Goal: Task Accomplishment & Management: Manage account settings

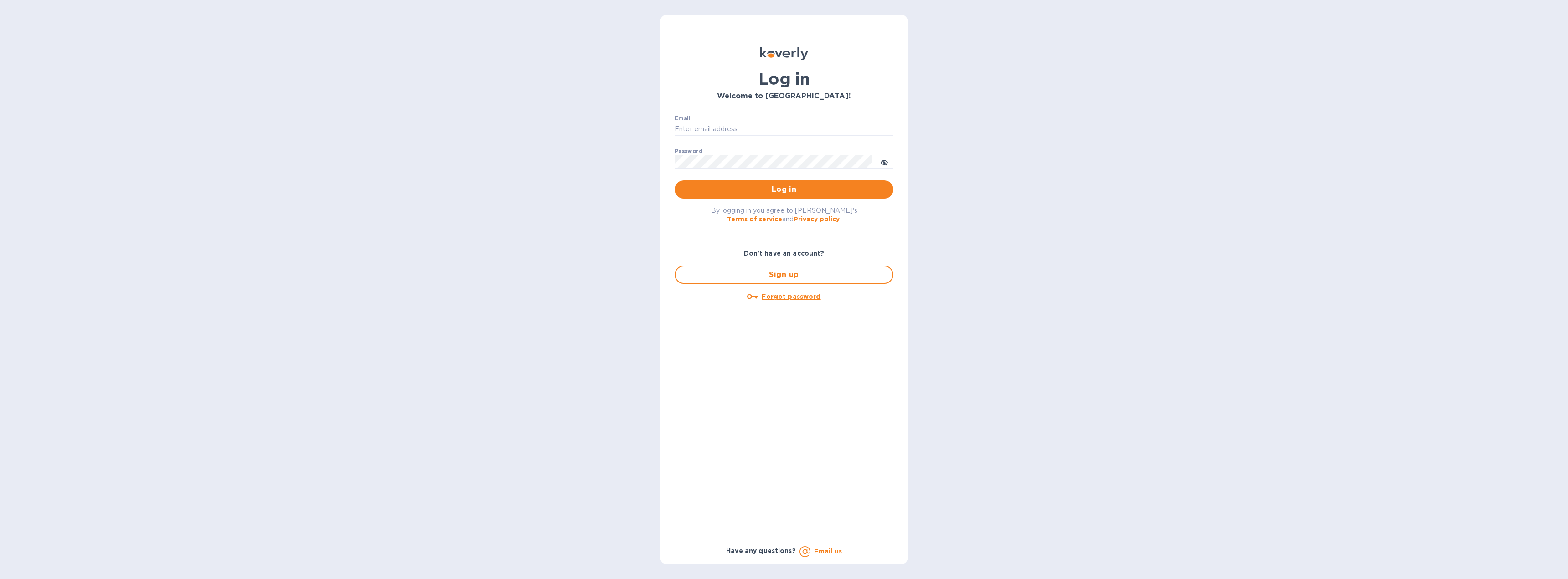
type input "[EMAIL_ADDRESS][DOMAIN_NAME]"
click at [743, 192] on span "Log in" at bounding box center [783, 190] width 204 height 11
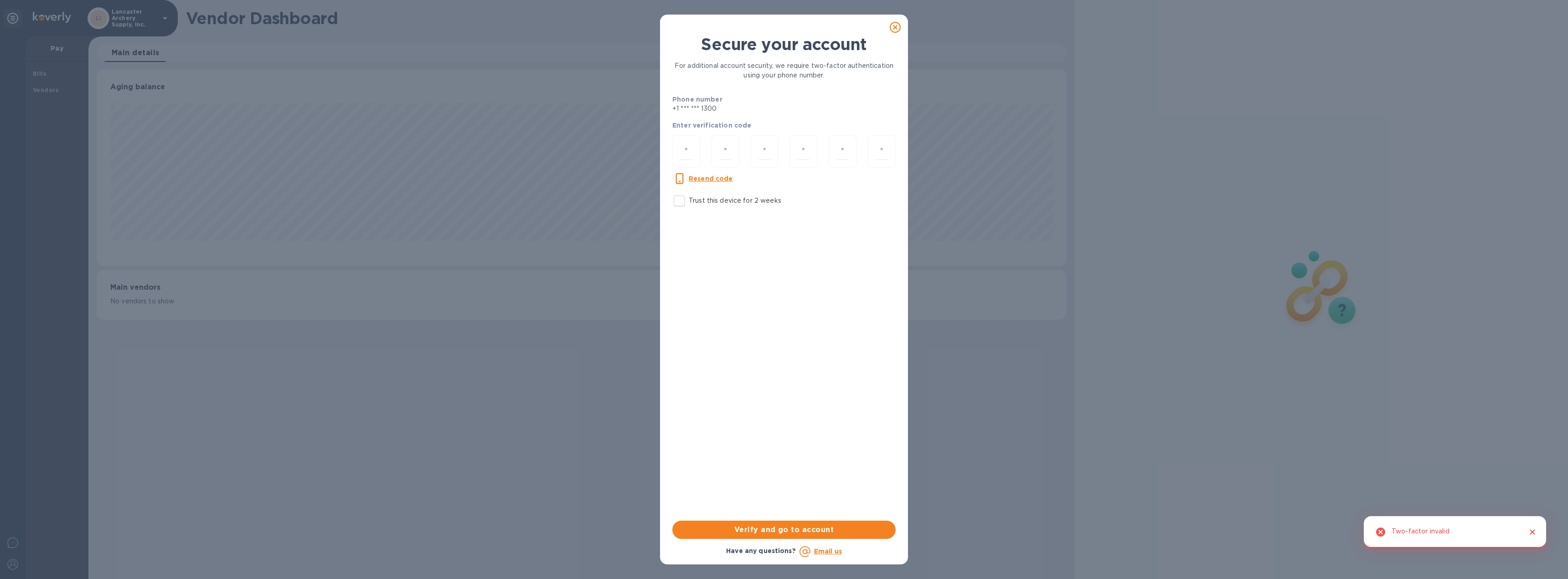
scroll to position [196, 970]
drag, startPoint x: 677, startPoint y: 151, endPoint x: 689, endPoint y: 151, distance: 12.0
click at [677, 151] on div at bounding box center [687, 151] width 28 height 32
type input "2"
type input "1"
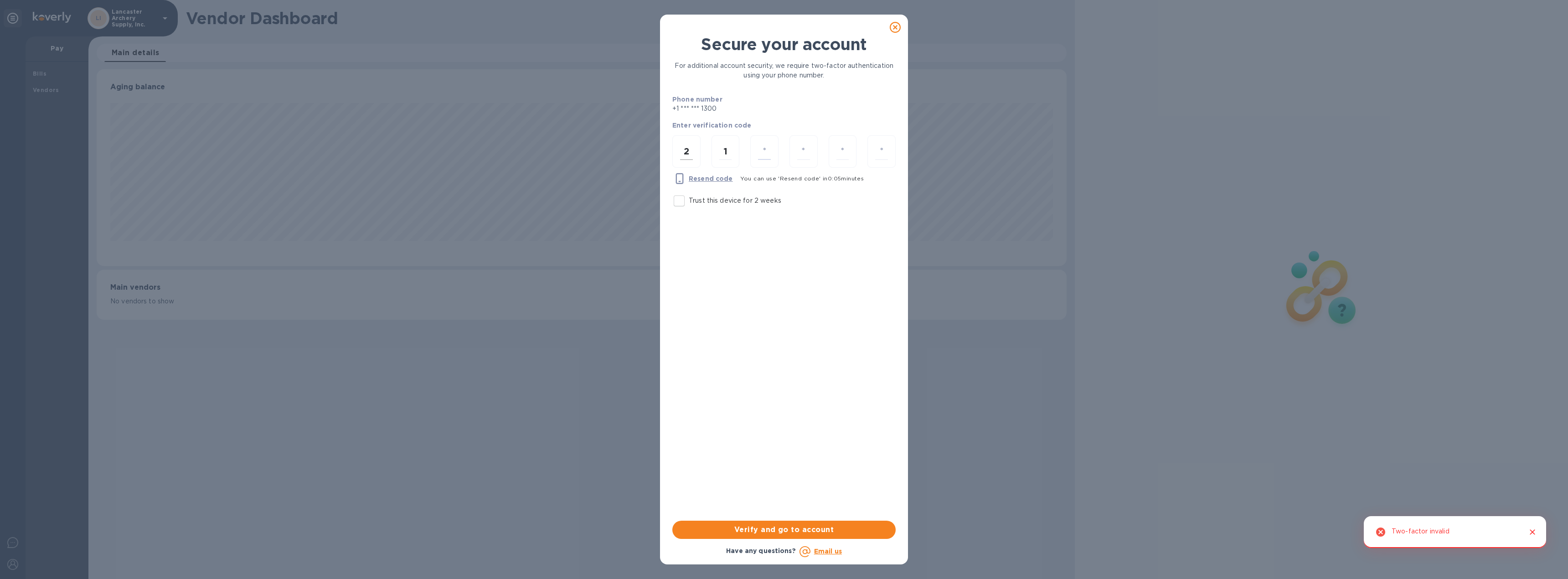
type input "3"
type input "1"
type input "5"
type input "4"
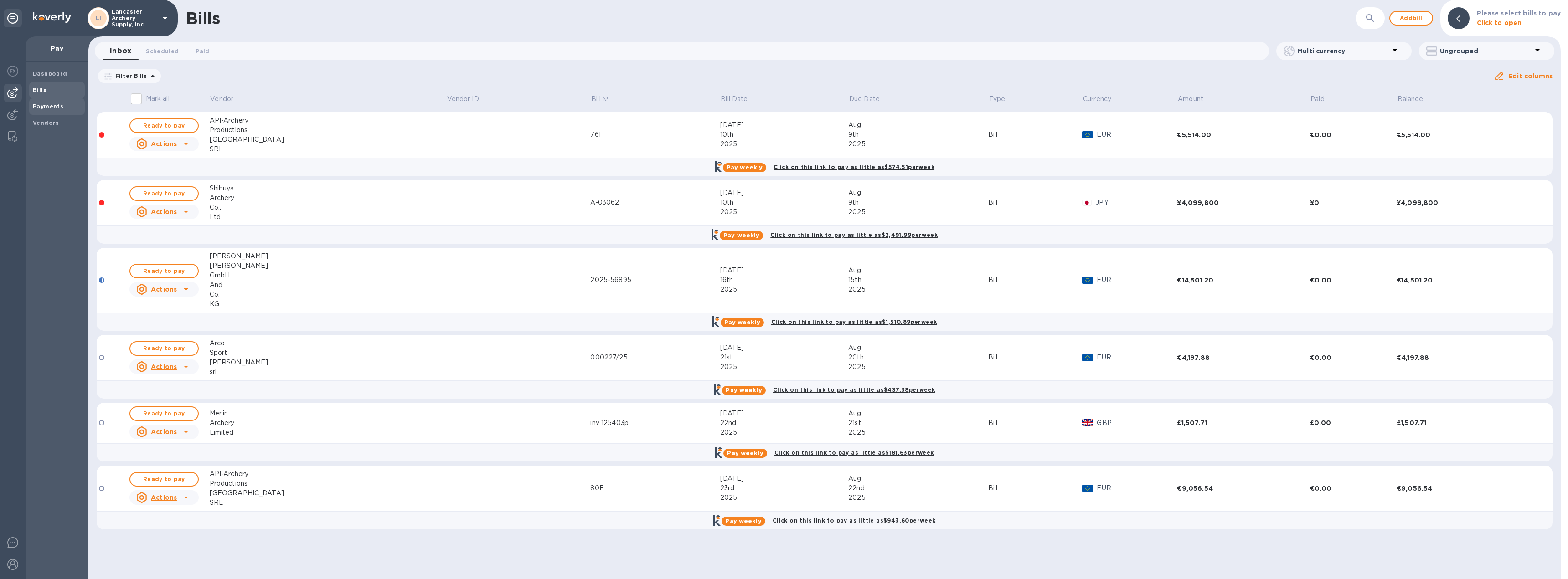
click at [40, 105] on b "Payments" at bounding box center [48, 106] width 30 height 7
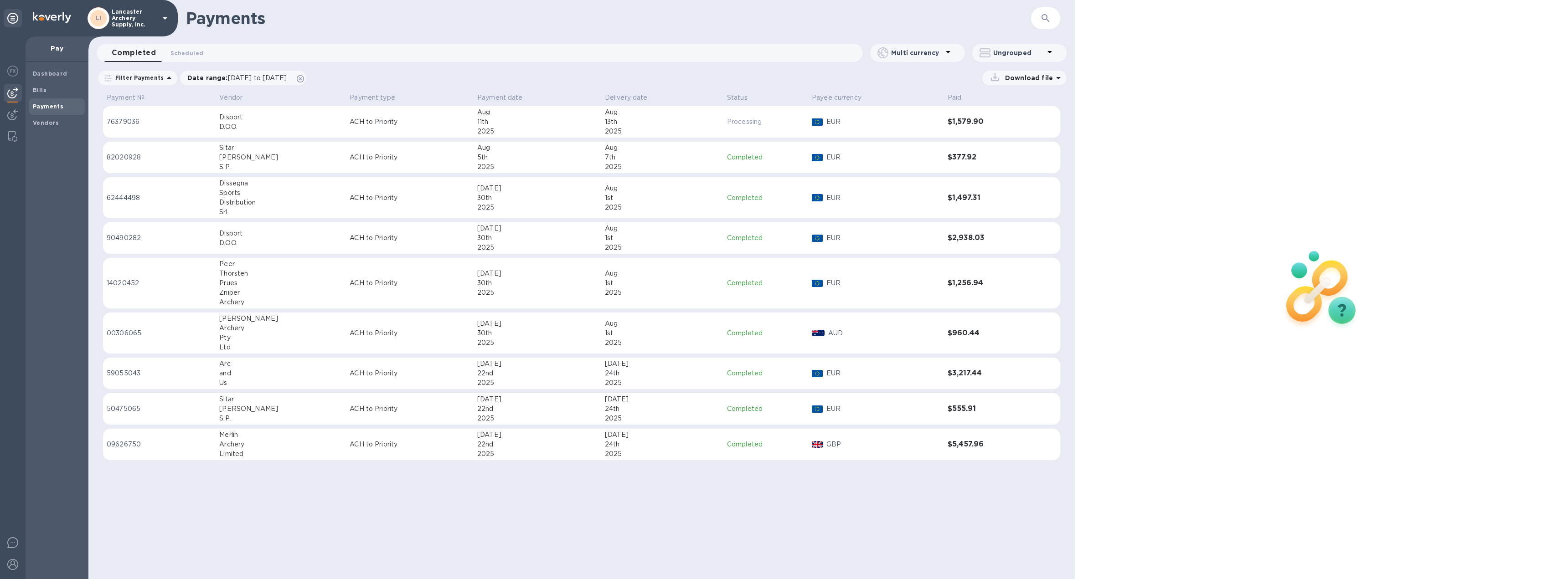
click at [500, 128] on div "2025" at bounding box center [537, 131] width 121 height 10
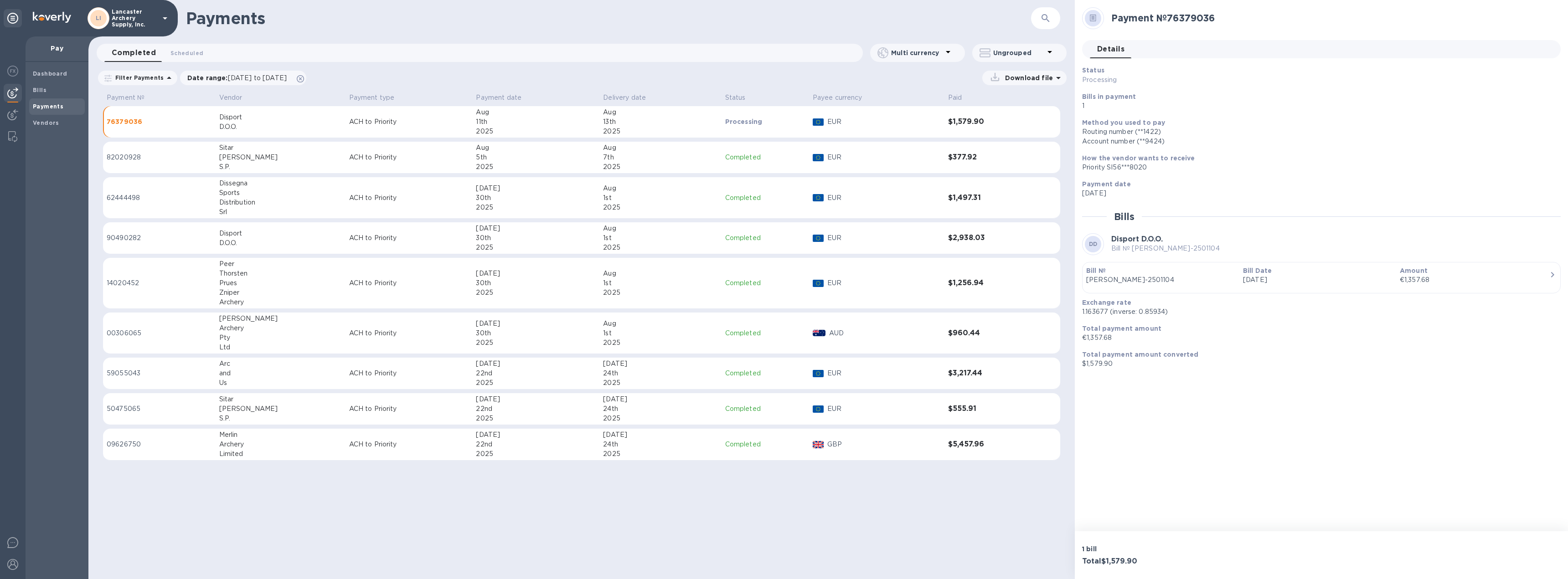
click at [1374, 276] on p "Jul 22nd 2025" at bounding box center [1318, 280] width 150 height 10
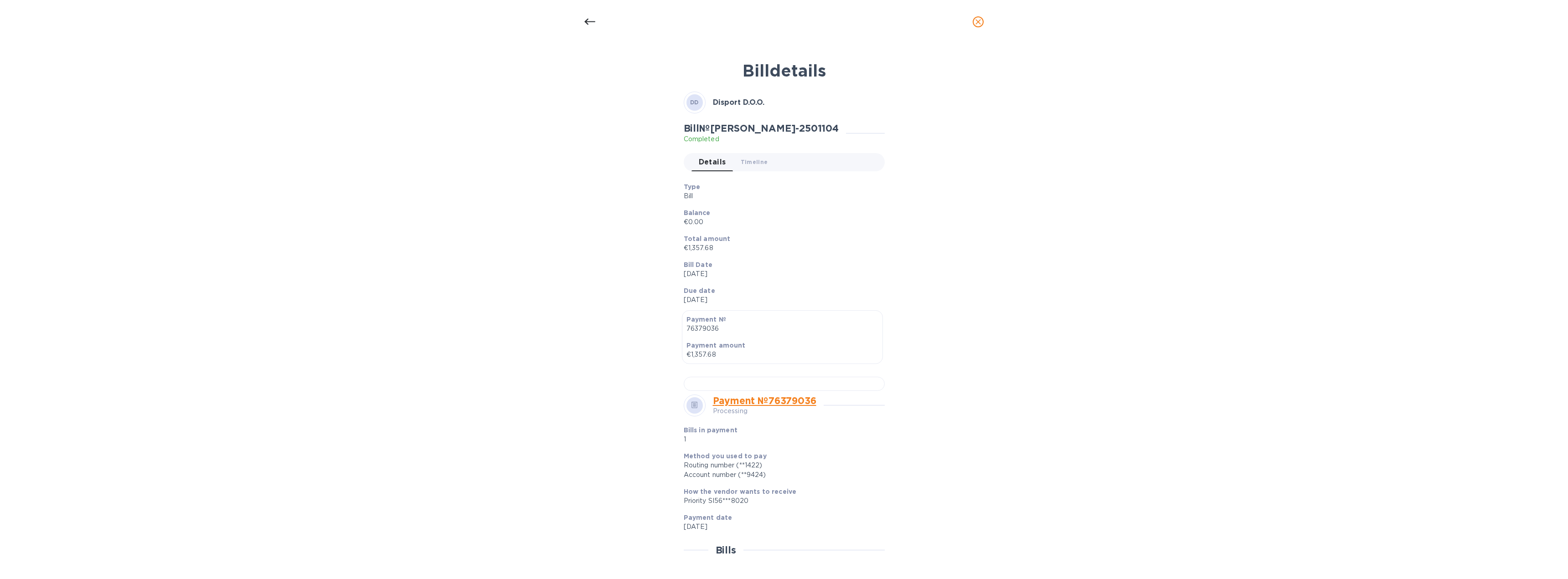
click at [979, 24] on icon "close" at bounding box center [978, 21] width 9 height 9
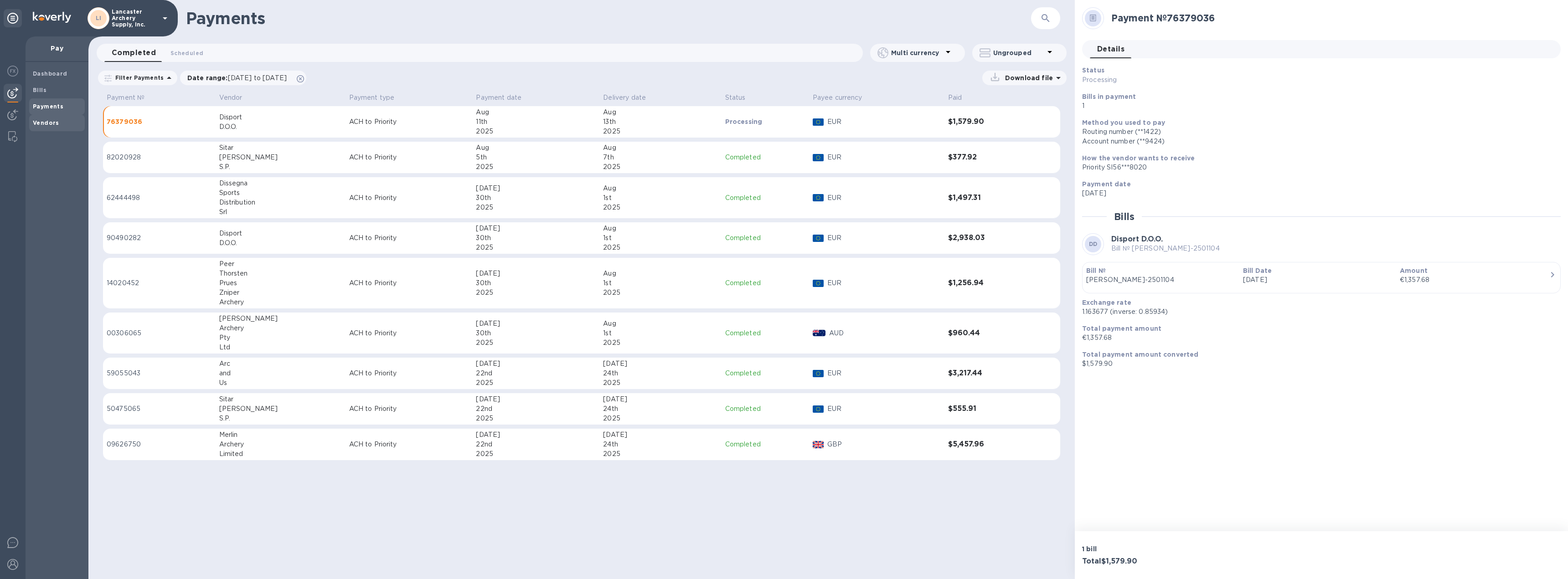
click at [41, 123] on b "Vendors" at bounding box center [46, 122] width 26 height 7
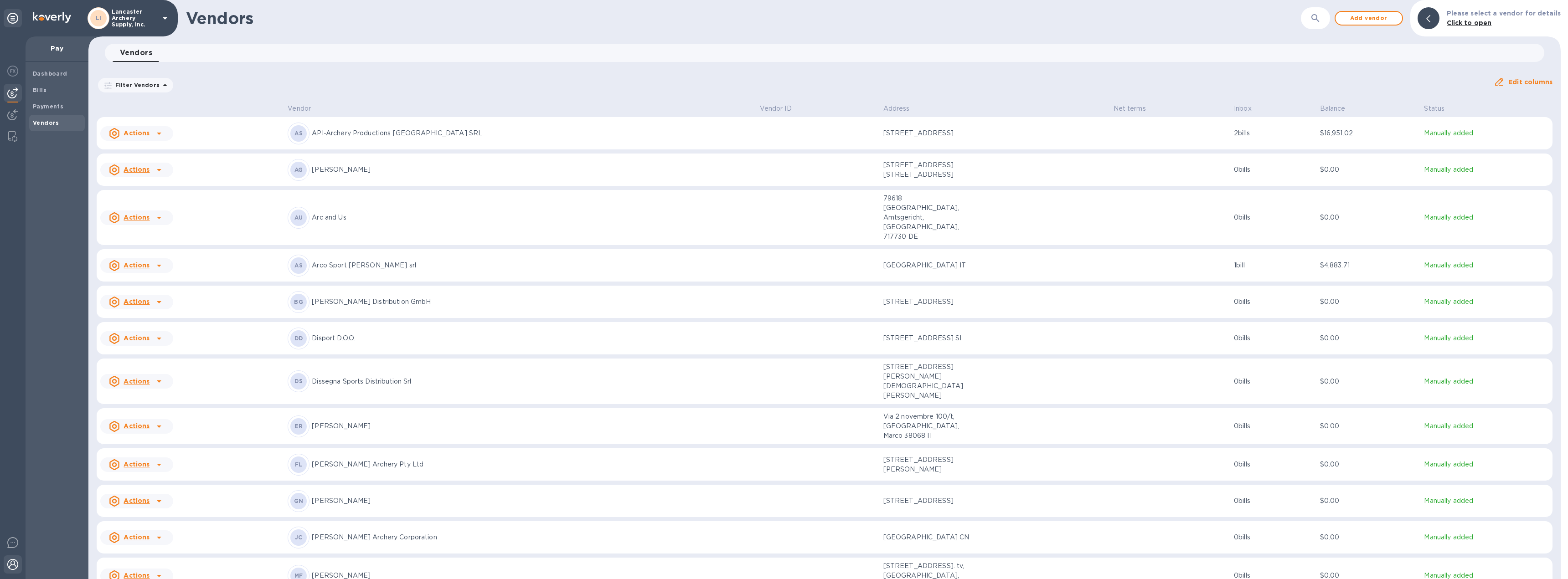
click at [13, 560] on img at bounding box center [13, 564] width 11 height 11
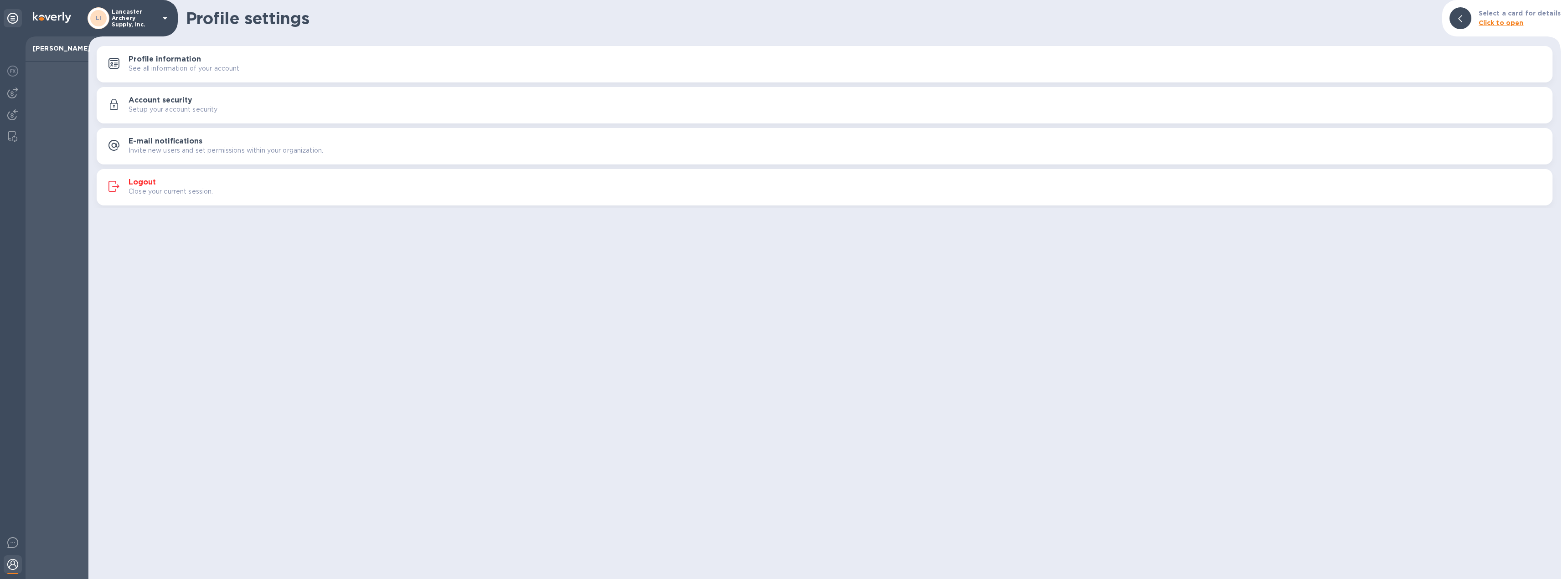
click at [145, 182] on h3 "Logout" at bounding box center [142, 182] width 27 height 9
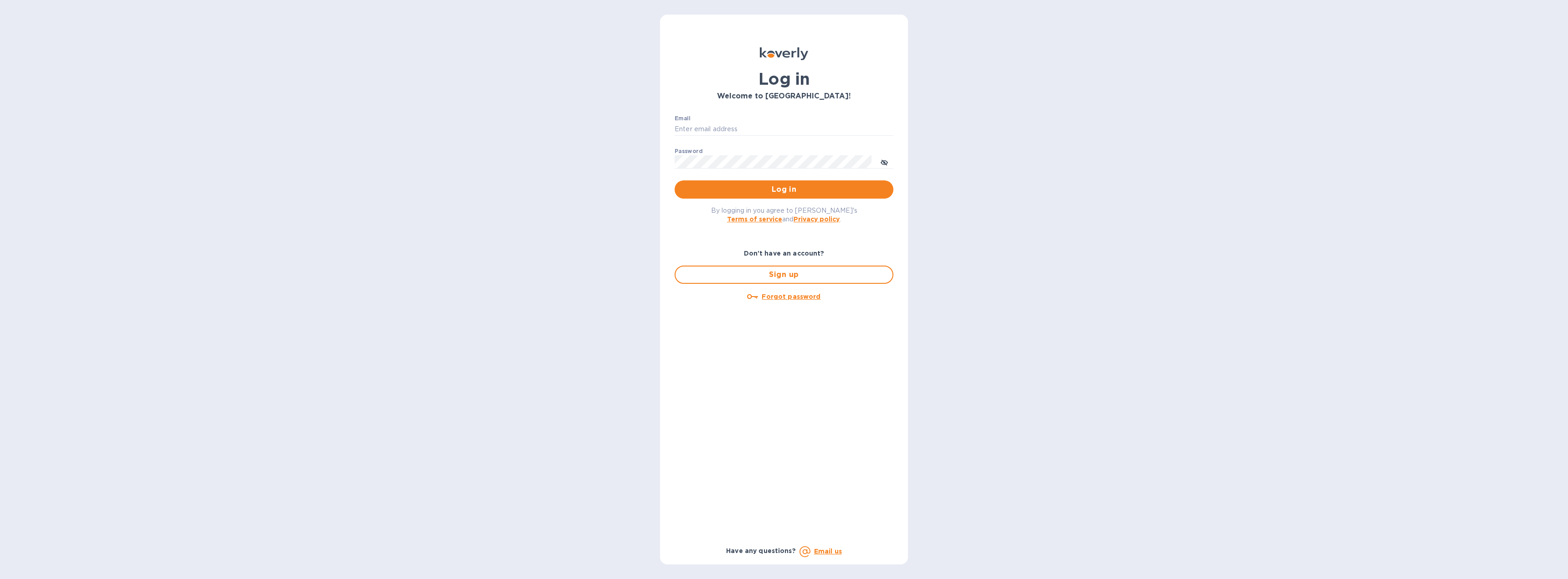
type input "[EMAIL_ADDRESS][DOMAIN_NAME]"
